Goal: Book appointment/travel/reservation

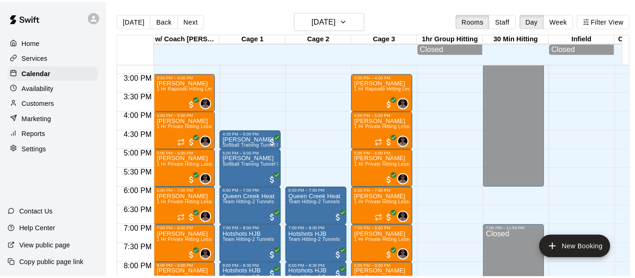
scroll to position [549, 0]
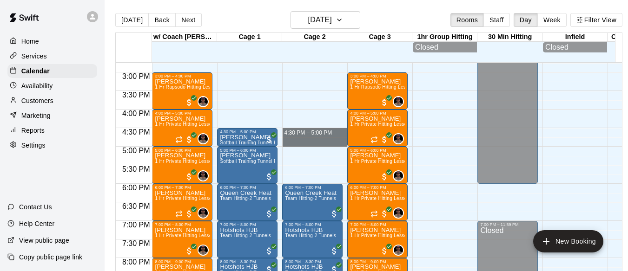
drag, startPoint x: 306, startPoint y: 134, endPoint x: 309, endPoint y: 147, distance: 13.2
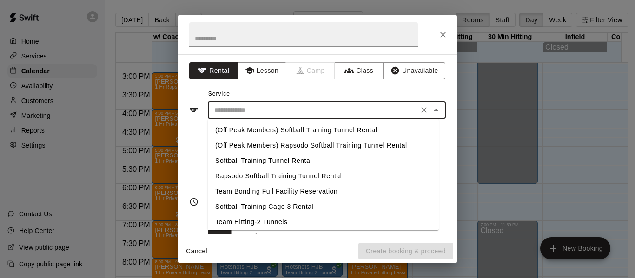
click at [270, 113] on input "text" at bounding box center [313, 111] width 205 height 12
click at [274, 159] on li "Softball Training Tunnel Rental" at bounding box center [323, 160] width 231 height 15
type input "**********"
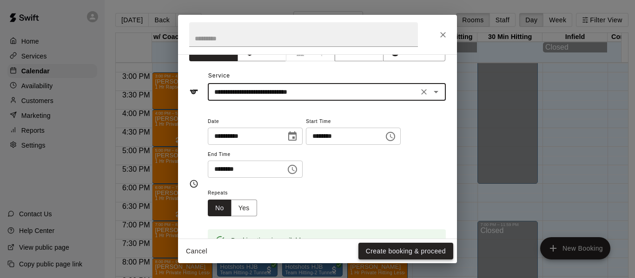
scroll to position [31, 0]
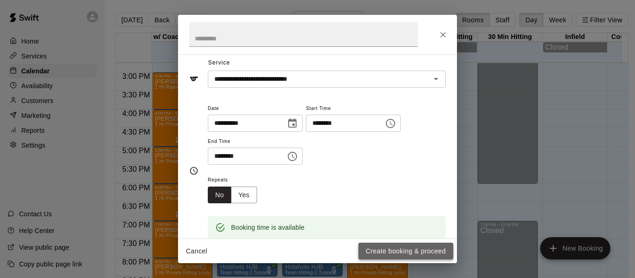
click at [416, 249] on button "Create booking & proceed" at bounding box center [405, 251] width 95 height 17
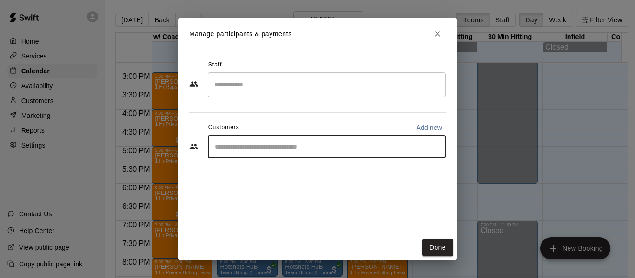
click at [307, 149] on input "Start typing to search customers..." at bounding box center [327, 146] width 230 height 9
type input "*"
type input "********"
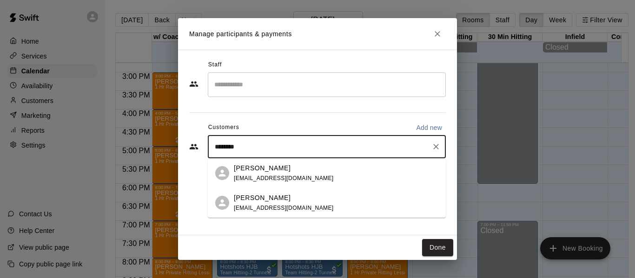
click at [270, 169] on p "[PERSON_NAME]" at bounding box center [262, 169] width 57 height 10
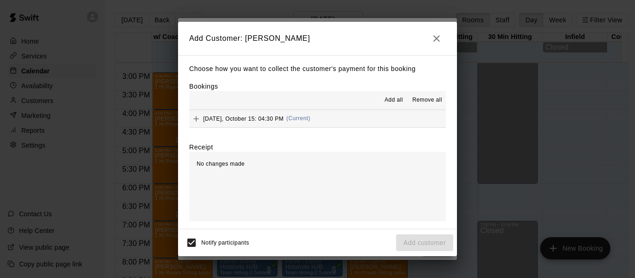
click at [353, 121] on button "[DATE], October 15: 04:30 PM (Current)" at bounding box center [317, 118] width 257 height 17
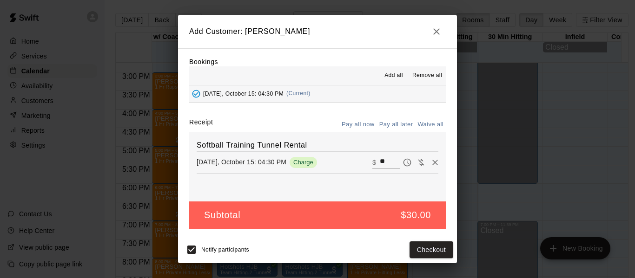
scroll to position [20, 0]
click at [432, 254] on button "Checkout" at bounding box center [432, 250] width 44 height 17
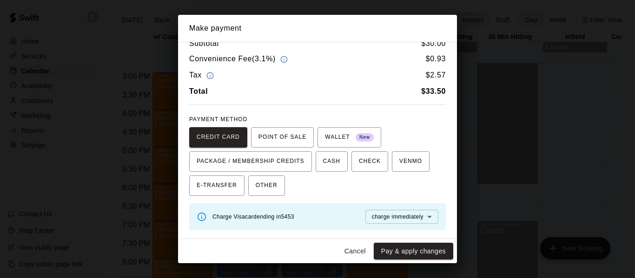
scroll to position [15, 0]
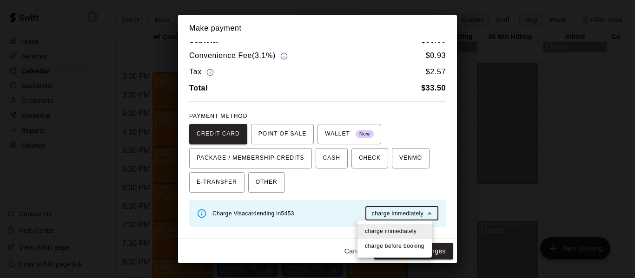
click at [424, 217] on body "Home Services Calendar Availability Customers Marketing Reports Settings Contac…" at bounding box center [317, 146] width 635 height 293
click at [414, 181] on div at bounding box center [317, 139] width 635 height 278
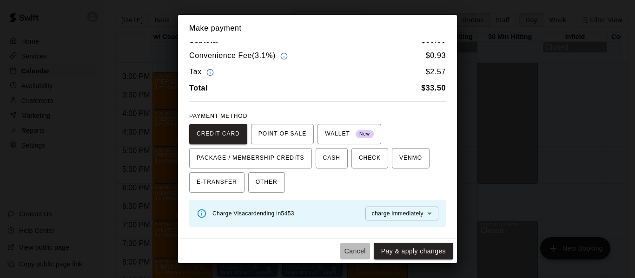
click at [353, 252] on button "Cancel" at bounding box center [355, 251] width 30 height 17
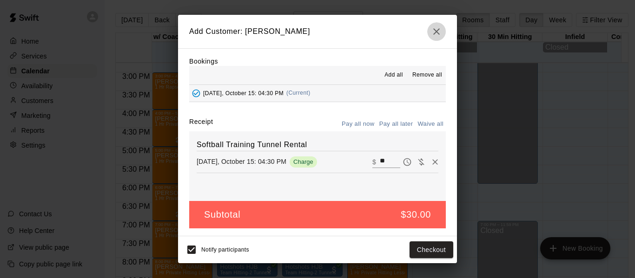
click at [435, 30] on icon "button" at bounding box center [436, 31] width 7 height 7
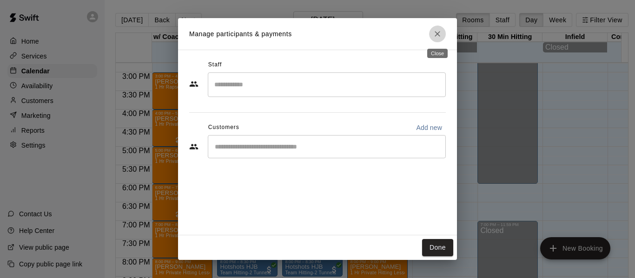
click at [433, 33] on icon "Close" at bounding box center [437, 33] width 9 height 9
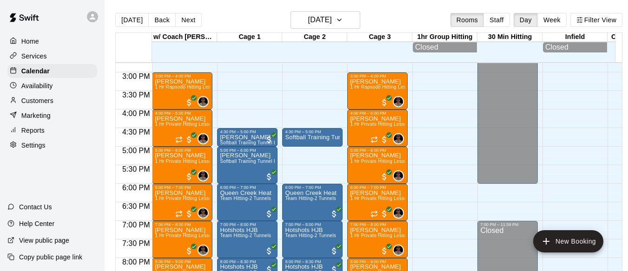
click at [53, 101] on p "Customers" at bounding box center [37, 100] width 32 height 9
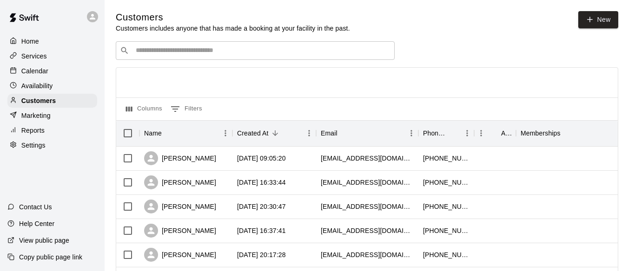
click at [203, 57] on div "​ ​" at bounding box center [255, 50] width 279 height 19
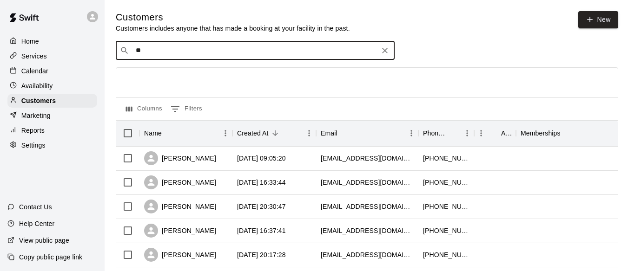
type input "*"
type input "*****"
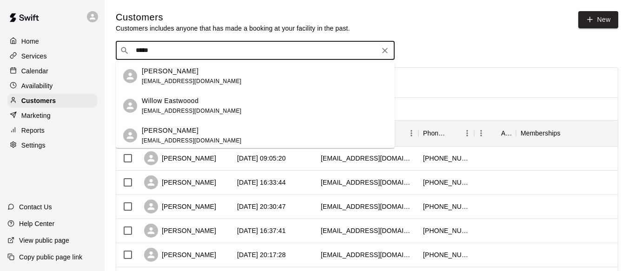
click at [177, 78] on span "[EMAIL_ADDRESS][DOMAIN_NAME]" at bounding box center [192, 81] width 100 height 7
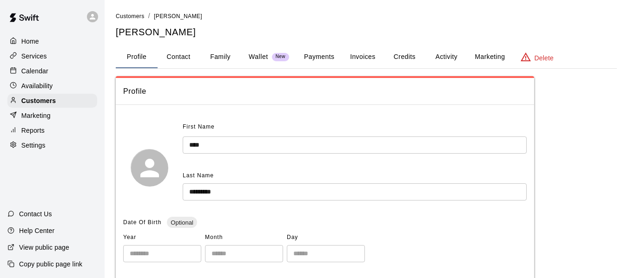
click at [329, 61] on button "Payments" at bounding box center [319, 57] width 45 height 22
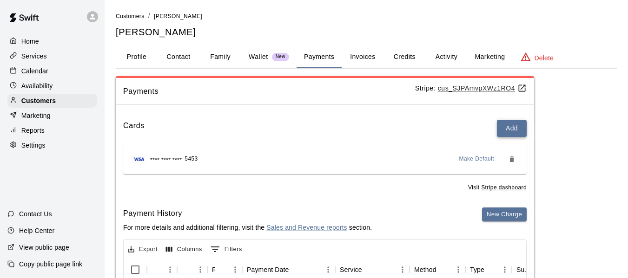
click at [520, 127] on button "Add" at bounding box center [512, 128] width 30 height 17
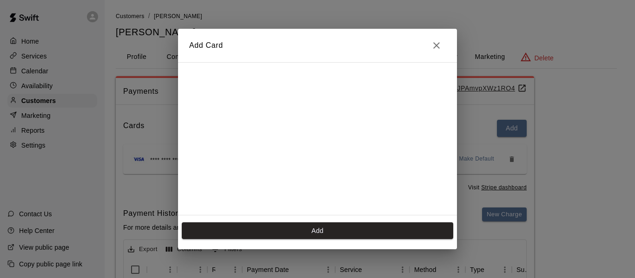
scroll to position [31, 0]
drag, startPoint x: 326, startPoint y: 229, endPoint x: 336, endPoint y: 219, distance: 13.8
click at [327, 229] on button "Add" at bounding box center [317, 231] width 271 height 17
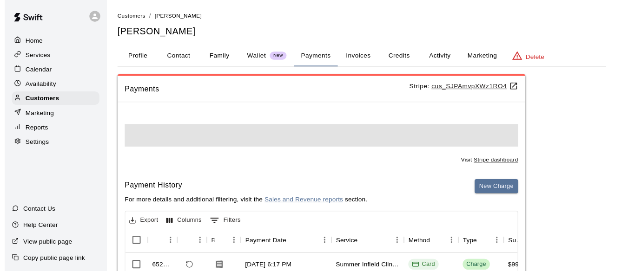
scroll to position [0, 0]
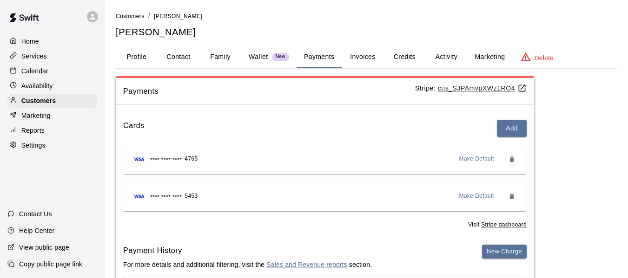
click at [42, 73] on p "Calendar" at bounding box center [34, 70] width 27 height 9
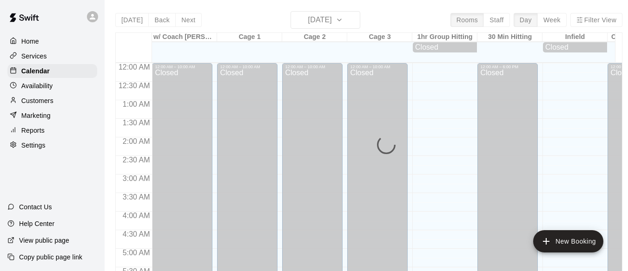
scroll to position [503, 0]
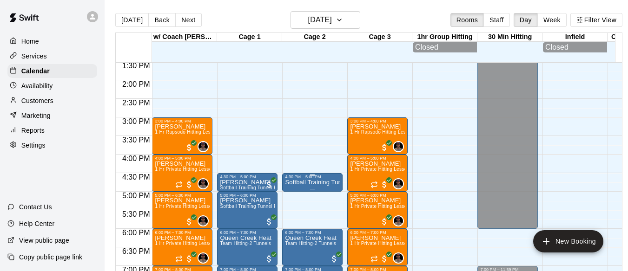
click at [304, 183] on p "Softball Training Tunnel Rental" at bounding box center [312, 183] width 55 height 0
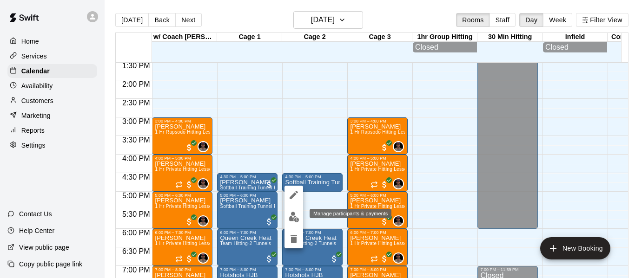
click at [294, 223] on button "edit" at bounding box center [294, 217] width 19 height 18
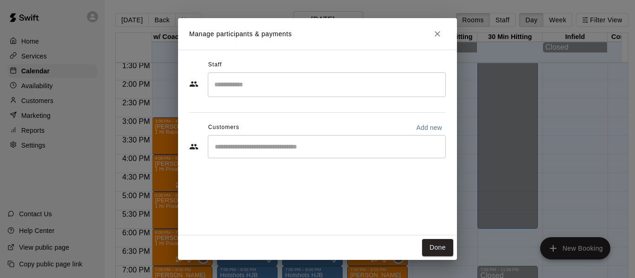
click at [261, 146] on input "Start typing to search customers..." at bounding box center [327, 146] width 230 height 9
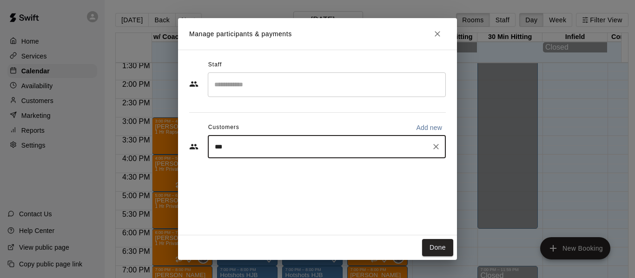
type input "****"
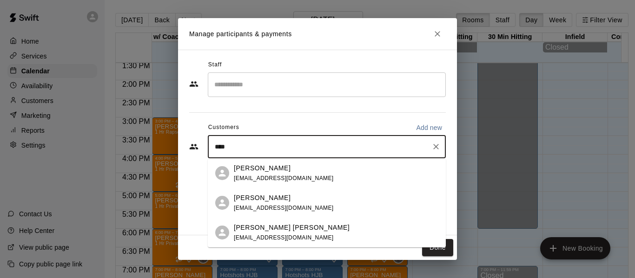
click at [244, 173] on div "[PERSON_NAME] [EMAIL_ADDRESS][DOMAIN_NAME]" at bounding box center [284, 174] width 100 height 20
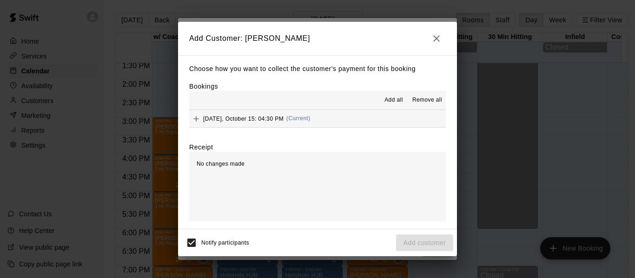
click at [432, 37] on icon "button" at bounding box center [436, 38] width 11 height 11
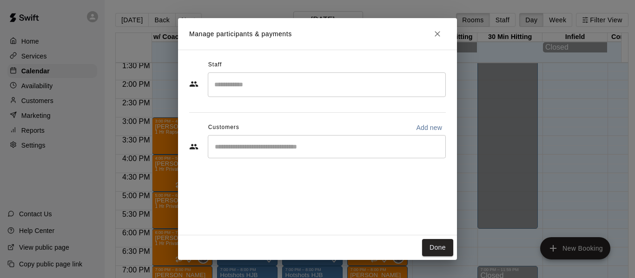
drag, startPoint x: 271, startPoint y: 152, endPoint x: 289, endPoint y: 138, distance: 22.9
click at [271, 152] on div "​" at bounding box center [327, 146] width 238 height 23
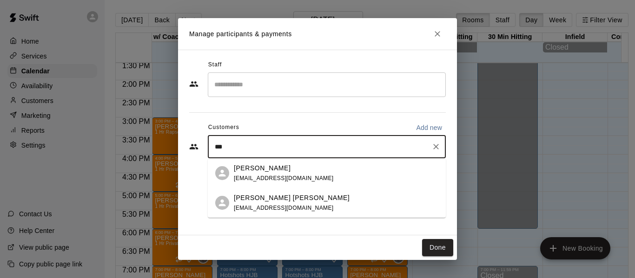
type input "****"
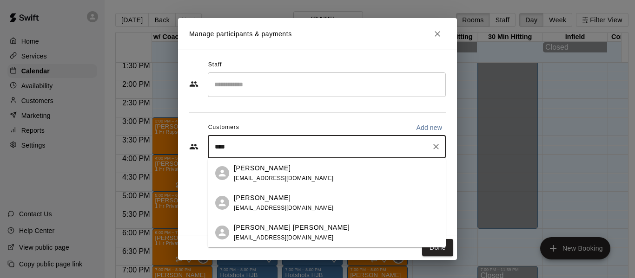
click at [268, 205] on span "[EMAIL_ADDRESS][DOMAIN_NAME]" at bounding box center [284, 208] width 100 height 7
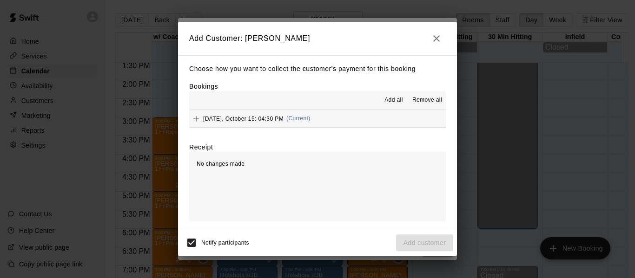
click at [337, 119] on button "[DATE], October 15: 04:30 PM (Current)" at bounding box center [317, 118] width 257 height 17
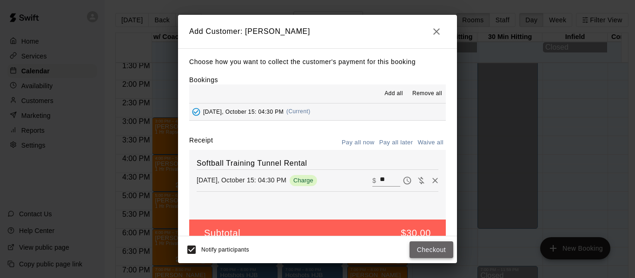
click at [433, 253] on button "Checkout" at bounding box center [432, 250] width 44 height 17
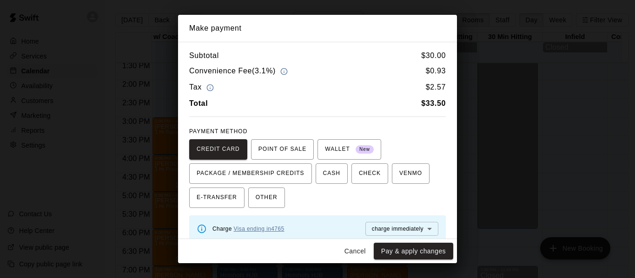
click at [283, 228] on link "Visa ending in 4765" at bounding box center [259, 229] width 51 height 7
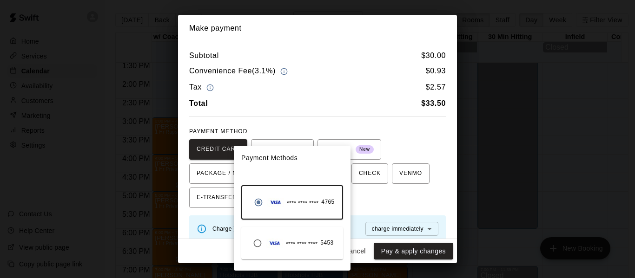
drag, startPoint x: 369, startPoint y: 198, endPoint x: 425, endPoint y: 227, distance: 63.8
click at [369, 198] on div at bounding box center [317, 139] width 635 height 278
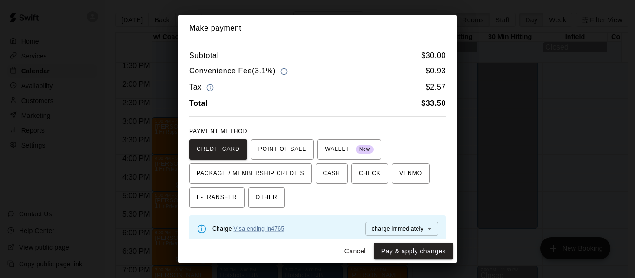
click at [418, 252] on button "Pay & apply changes" at bounding box center [413, 251] width 79 height 17
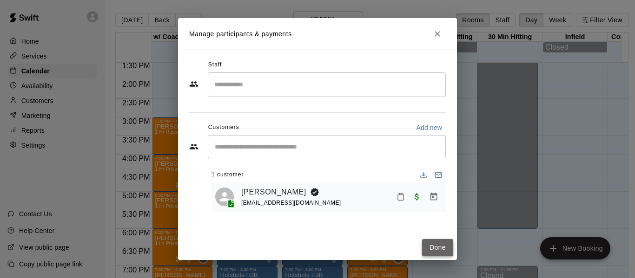
click at [433, 246] on button "Done" at bounding box center [437, 247] width 31 height 17
